Goal: Task Accomplishment & Management: Use online tool/utility

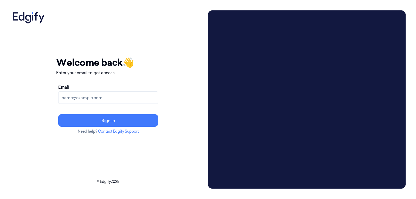
click at [128, 72] on p "Enter your email to get access" at bounding box center [108, 72] width 104 height 6
click at [98, 97] on input "Email" at bounding box center [108, 97] width 100 height 12
type input "varsha.g@indivillage.co"
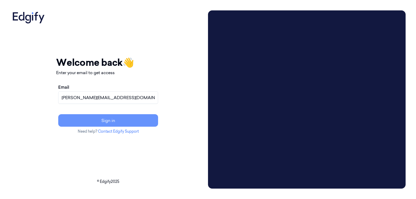
click at [105, 121] on button "Sign in" at bounding box center [108, 120] width 100 height 12
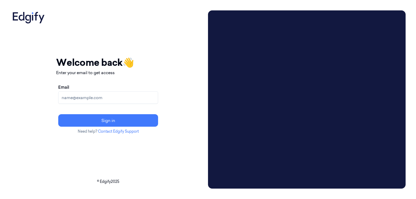
click at [92, 100] on input "Email" at bounding box center [108, 97] width 100 height 12
type input "[PERSON_NAME][EMAIL_ADDRESS][DOMAIN_NAME]"
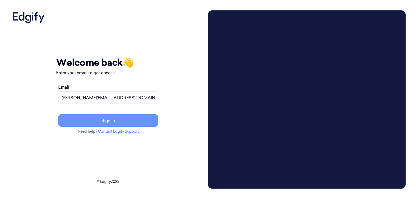
click at [112, 120] on button "Sign in" at bounding box center [108, 120] width 100 height 12
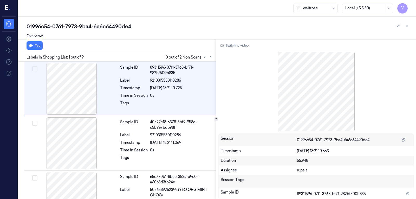
click at [171, 27] on div "01996c54-0761-7973-9ba4-6a6c64490de4" at bounding box center [220, 26] width 386 height 7
click at [406, 25] on icon at bounding box center [407, 26] width 4 height 4
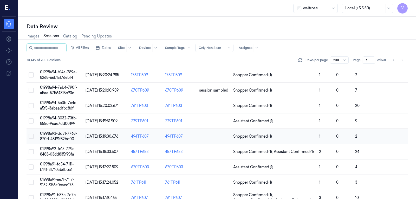
scroll to position [317, 0]
